Goal: Task Accomplishment & Management: Manage account settings

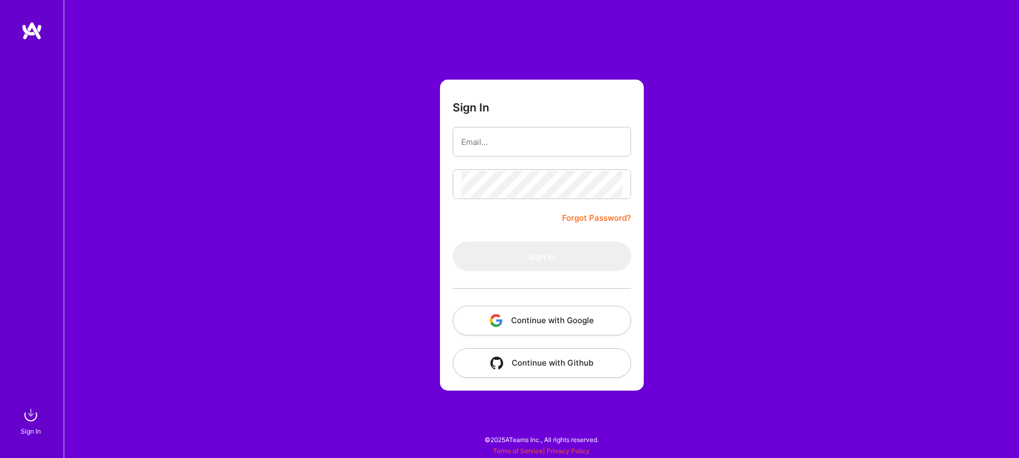
click at [542, 321] on button "Continue with Google" at bounding box center [542, 321] width 178 height 30
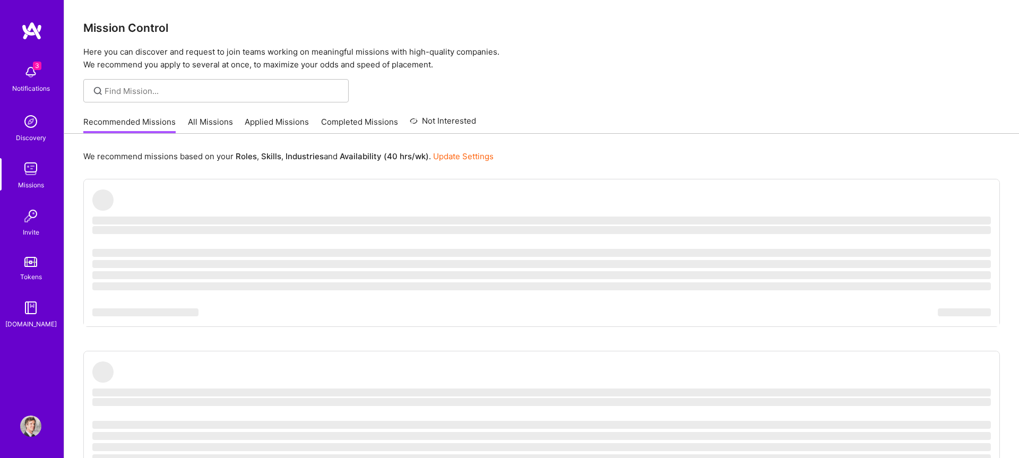
click at [33, 431] on img at bounding box center [30, 426] width 21 height 21
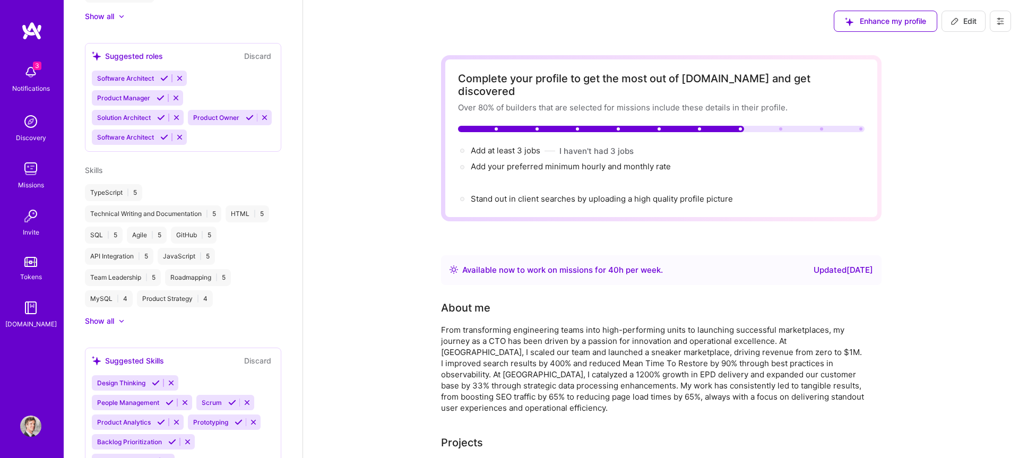
scroll to position [881, 0]
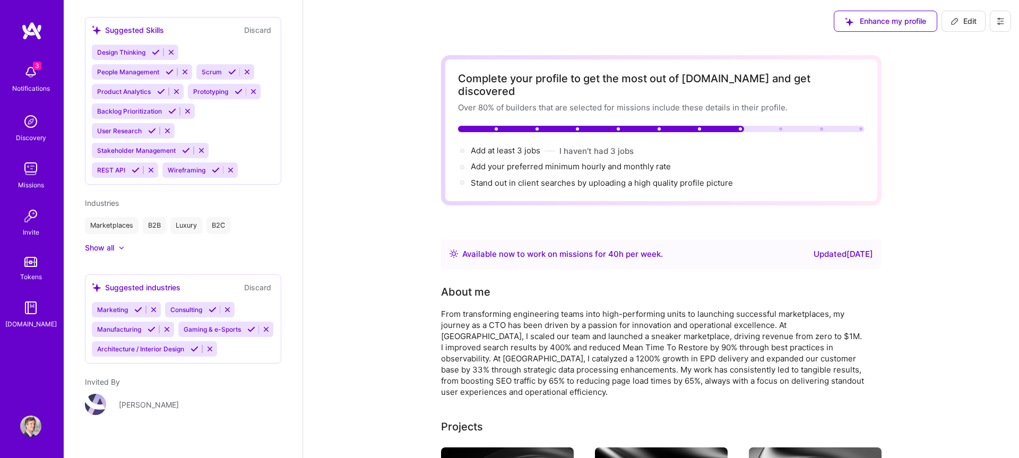
click at [1000, 24] on icon at bounding box center [1001, 21] width 6 height 6
click at [959, 49] on button "Settings" at bounding box center [972, 45] width 80 height 27
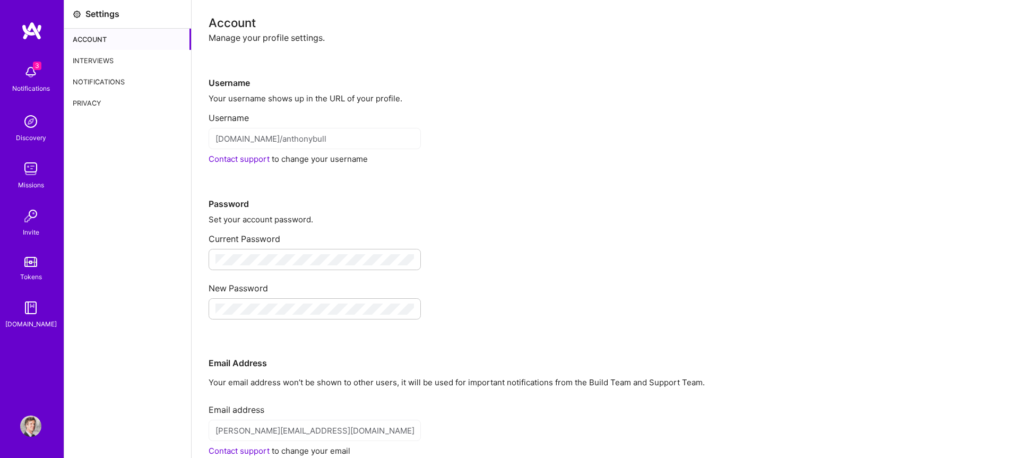
click at [89, 107] on div "Privacy" at bounding box center [127, 102] width 127 height 21
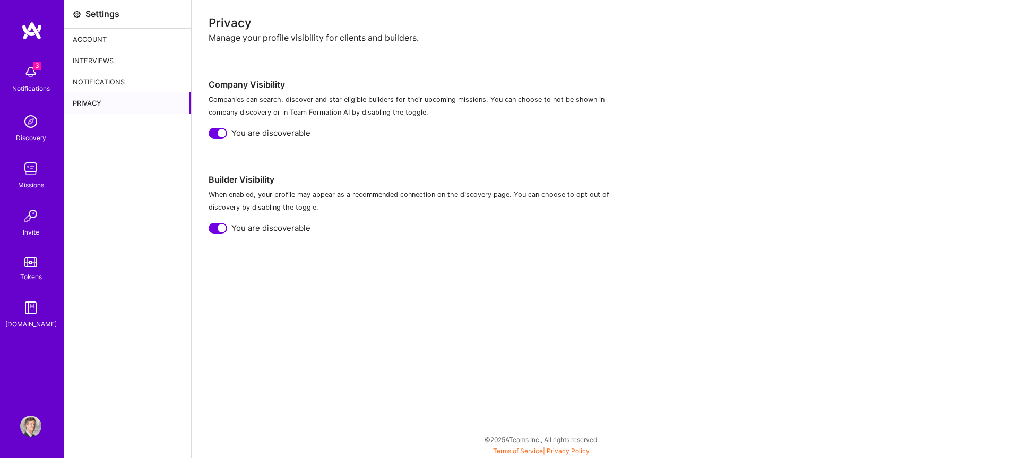
click at [129, 80] on div "Notifications" at bounding box center [127, 81] width 127 height 21
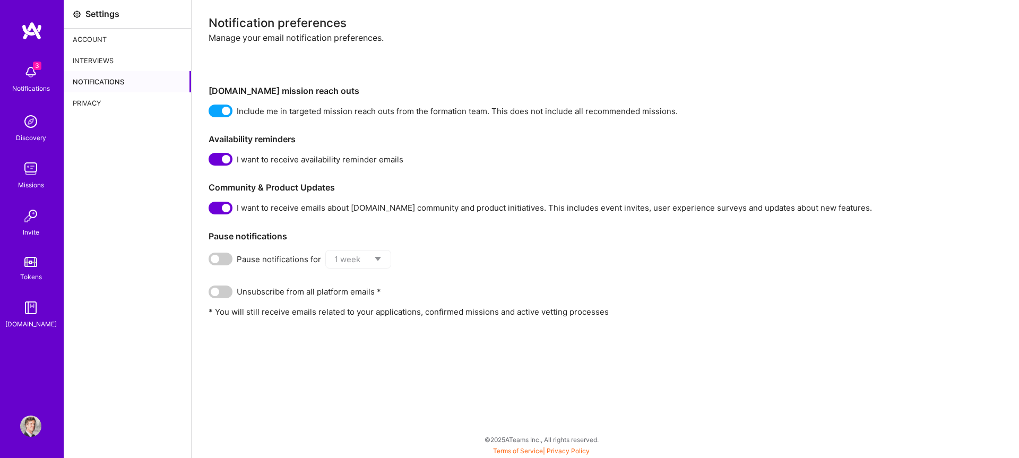
click at [108, 58] on div "Interviews" at bounding box center [127, 60] width 127 height 21
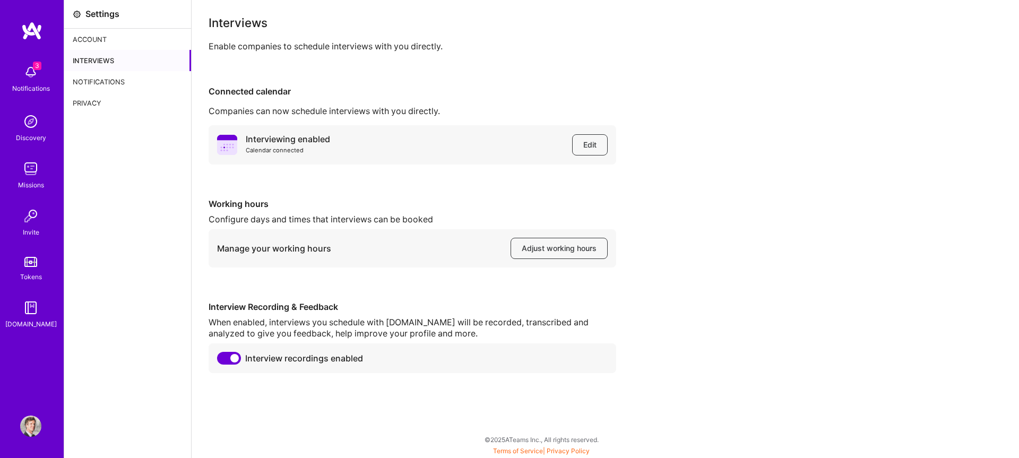
click at [103, 31] on div "Account" at bounding box center [127, 39] width 127 height 21
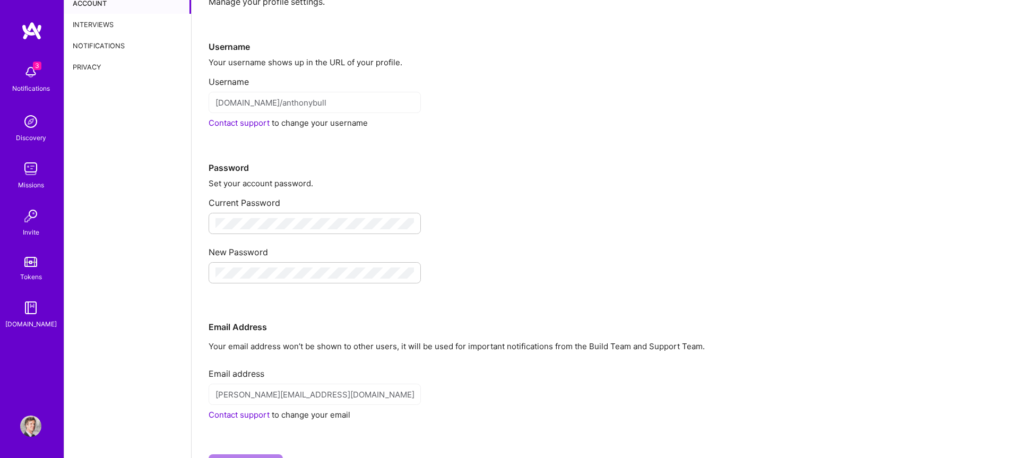
scroll to position [39, 0]
click at [349, 397] on div "[PERSON_NAME][EMAIL_ADDRESS][DOMAIN_NAME]" at bounding box center [315, 391] width 212 height 21
click at [251, 411] on link "Contact support" at bounding box center [239, 412] width 61 height 10
